Goal: Check status

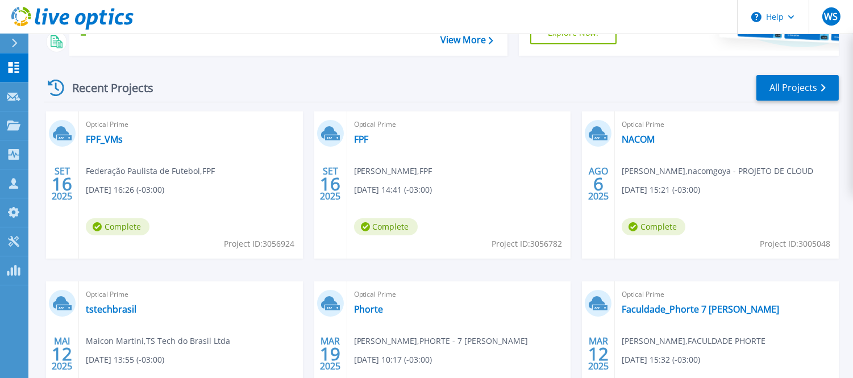
scroll to position [189, 0]
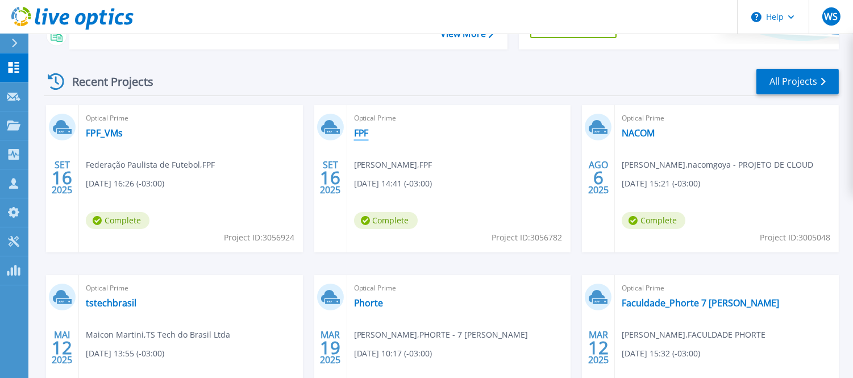
click at [360, 127] on link "FPF" at bounding box center [361, 132] width 15 height 11
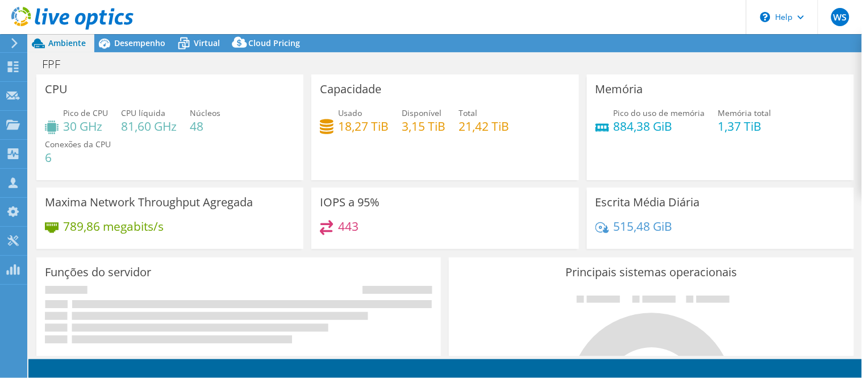
select select "USD"
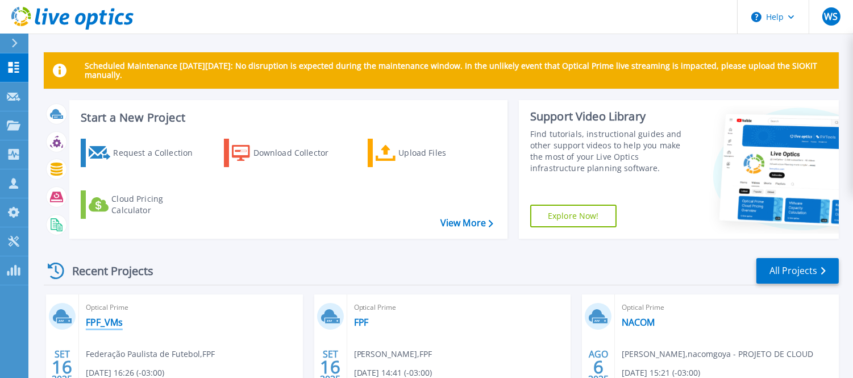
click at [108, 320] on link "FPF_VMs" at bounding box center [104, 321] width 37 height 11
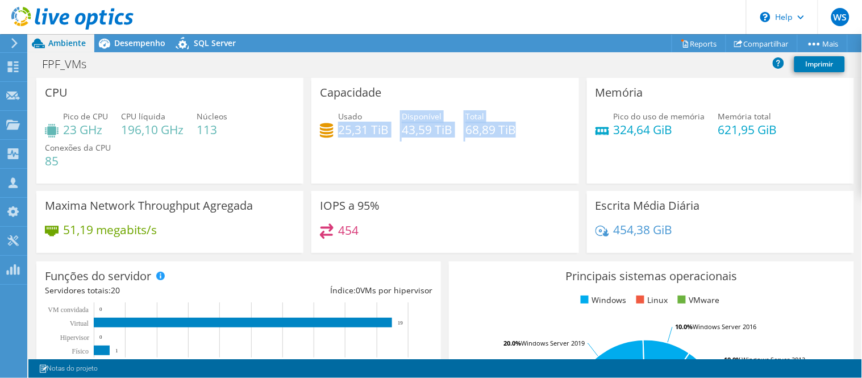
drag, startPoint x: 527, startPoint y: 131, endPoint x: 356, endPoint y: 132, distance: 171.6
click at [337, 126] on div "Usado 25,31 TiB Disponível 43,59 TiB Total 68,89 TiB" at bounding box center [445, 128] width 250 height 37
